Goal: Task Accomplishment & Management: Use online tool/utility

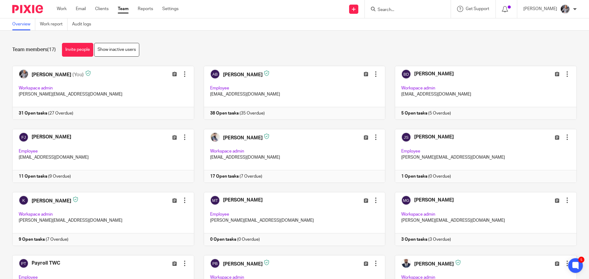
click at [413, 12] on input "Search" at bounding box center [404, 10] width 55 height 6
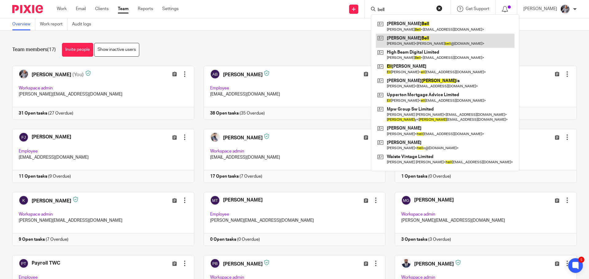
type input "bell"
click at [435, 42] on link at bounding box center [445, 41] width 139 height 14
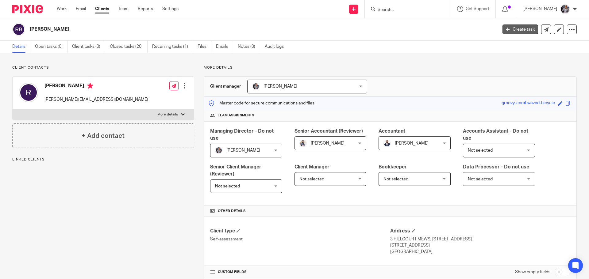
click at [525, 31] on link "Create task" at bounding box center [520, 30] width 36 height 10
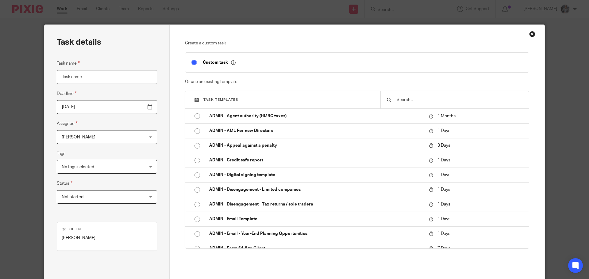
click at [451, 101] on input "text" at bounding box center [459, 100] width 127 height 7
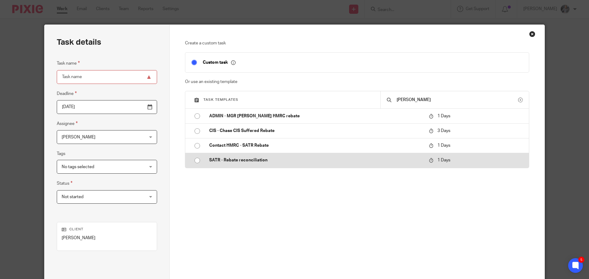
type input "reba"
click at [241, 159] on p "SATR - Rebate reconciliation" at bounding box center [315, 160] width 213 height 6
type input "2025-09-23"
type input "SATR - Rebate reconciliation"
checkbox input "false"
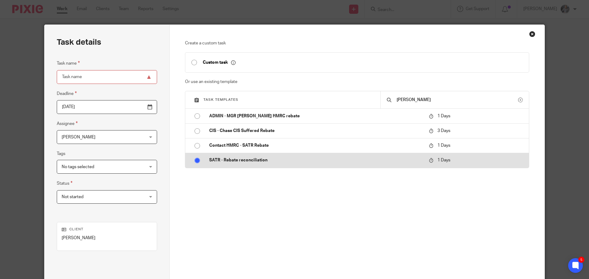
radio input "true"
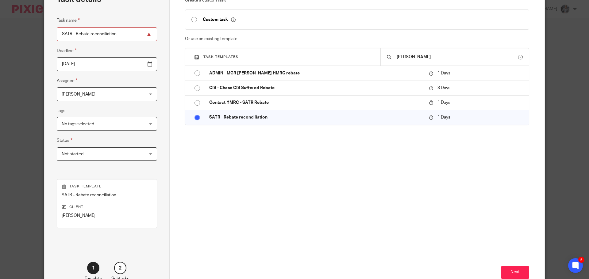
scroll to position [83, 0]
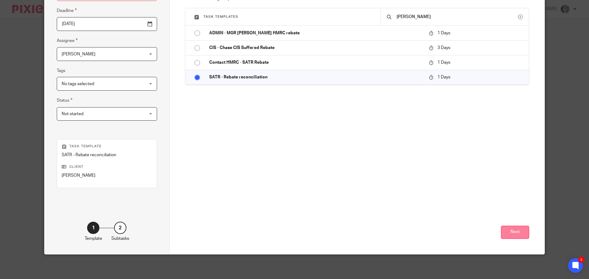
click at [507, 233] on button "Next" at bounding box center [515, 232] width 28 height 13
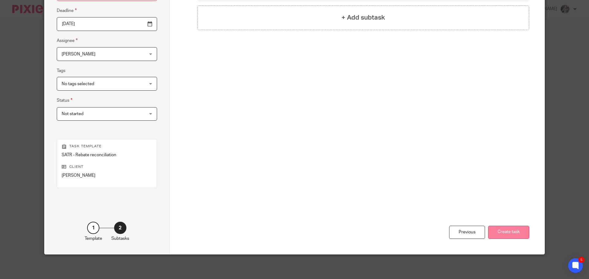
click at [503, 235] on button "Create task" at bounding box center [508, 232] width 41 height 13
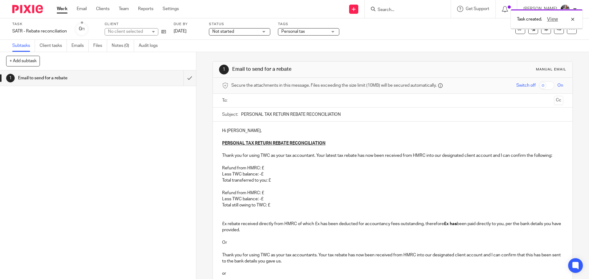
click at [246, 105] on ul at bounding box center [393, 101] width 322 height 10
click at [249, 103] on input "text" at bounding box center [392, 100] width 318 height 7
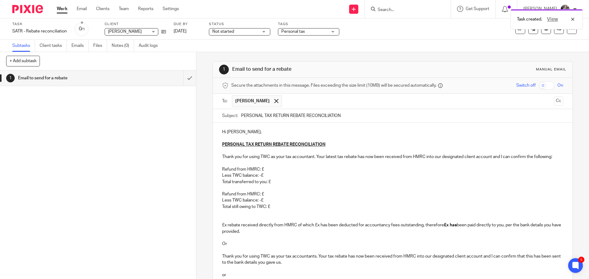
click at [271, 168] on p "Refund from HMRC: £" at bounding box center [392, 170] width 341 height 6
click at [282, 169] on p "Refund from HMRC: £" at bounding box center [392, 170] width 341 height 6
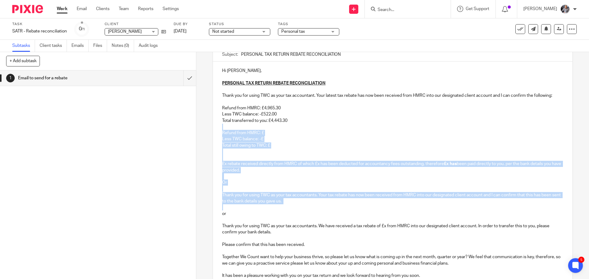
scroll to position [92, 0]
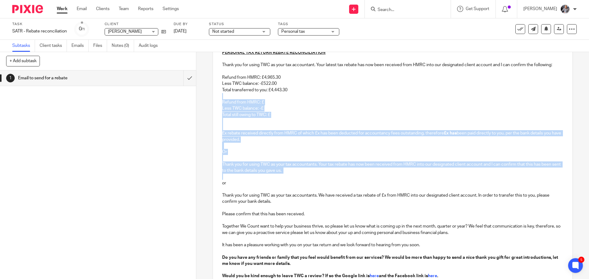
drag, startPoint x: 297, startPoint y: 182, endPoint x: 329, endPoint y: 200, distance: 36.6
click at [328, 200] on div "Hi Richard, PERSONAL TAX RETURN REBATE RECONCILIATION Thank you for using TWC a…" at bounding box center [392, 164] width 359 height 266
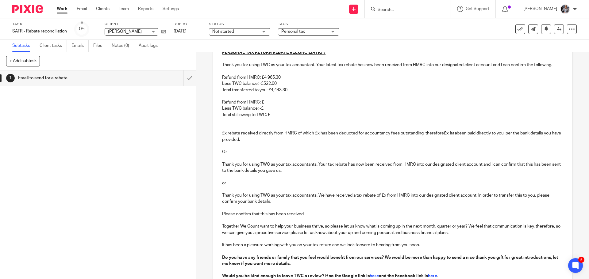
scroll to position [52, 0]
